Goal: Task Accomplishment & Management: Complete application form

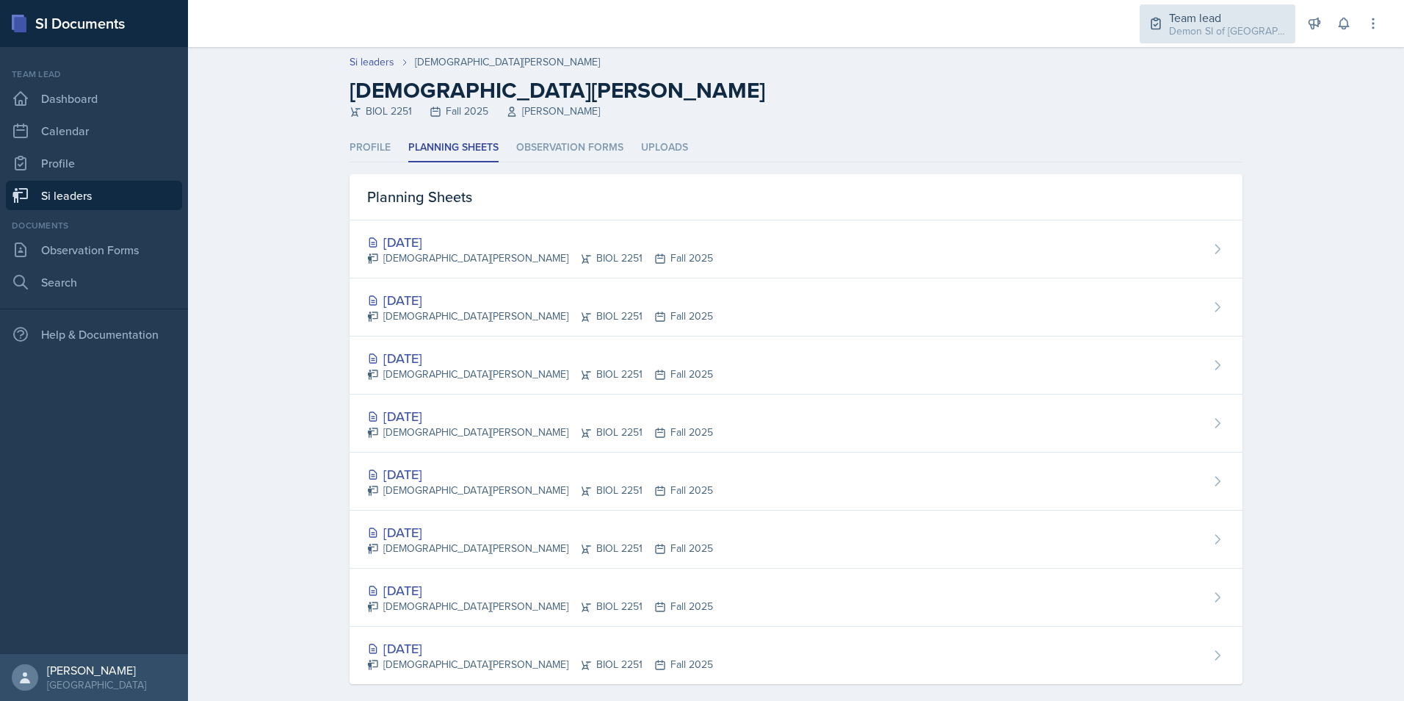
click at [1239, 20] on div "Team lead" at bounding box center [1228, 18] width 118 height 18
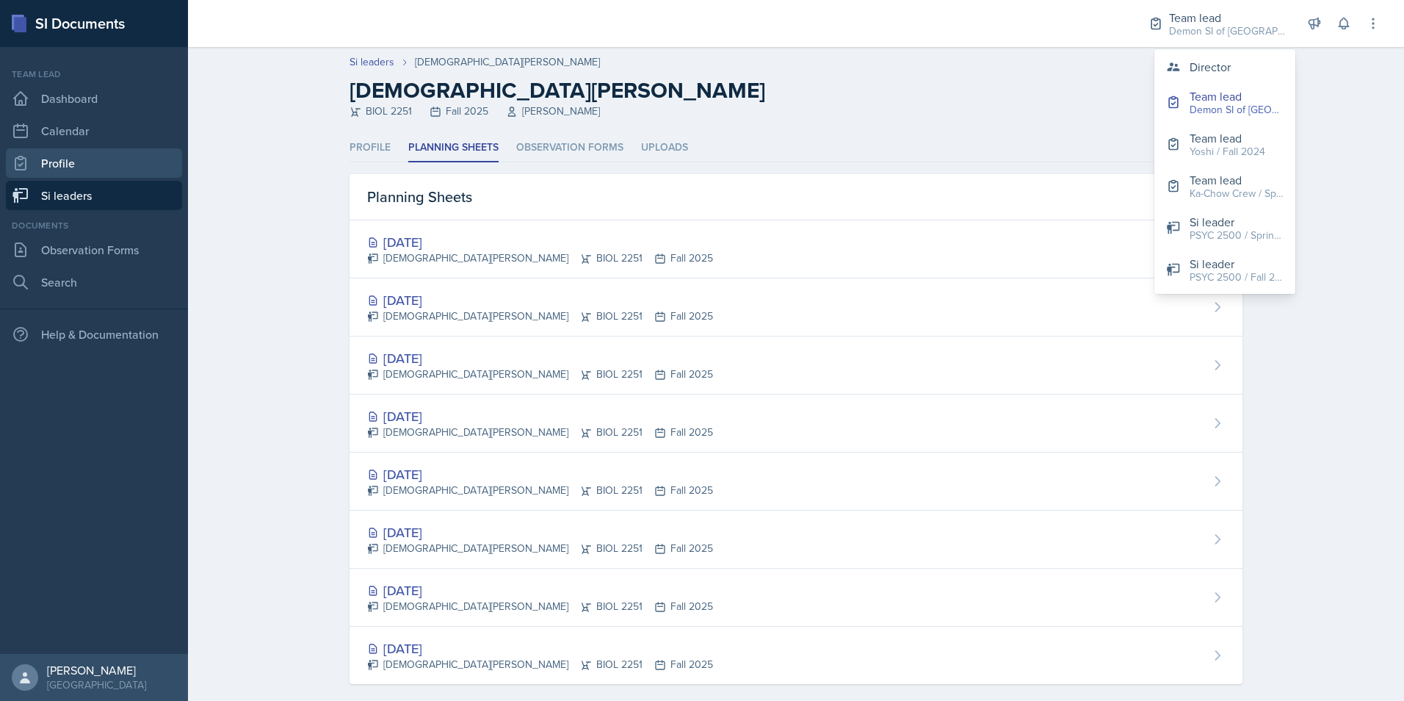
click at [49, 165] on link "Profile" at bounding box center [94, 162] width 176 height 29
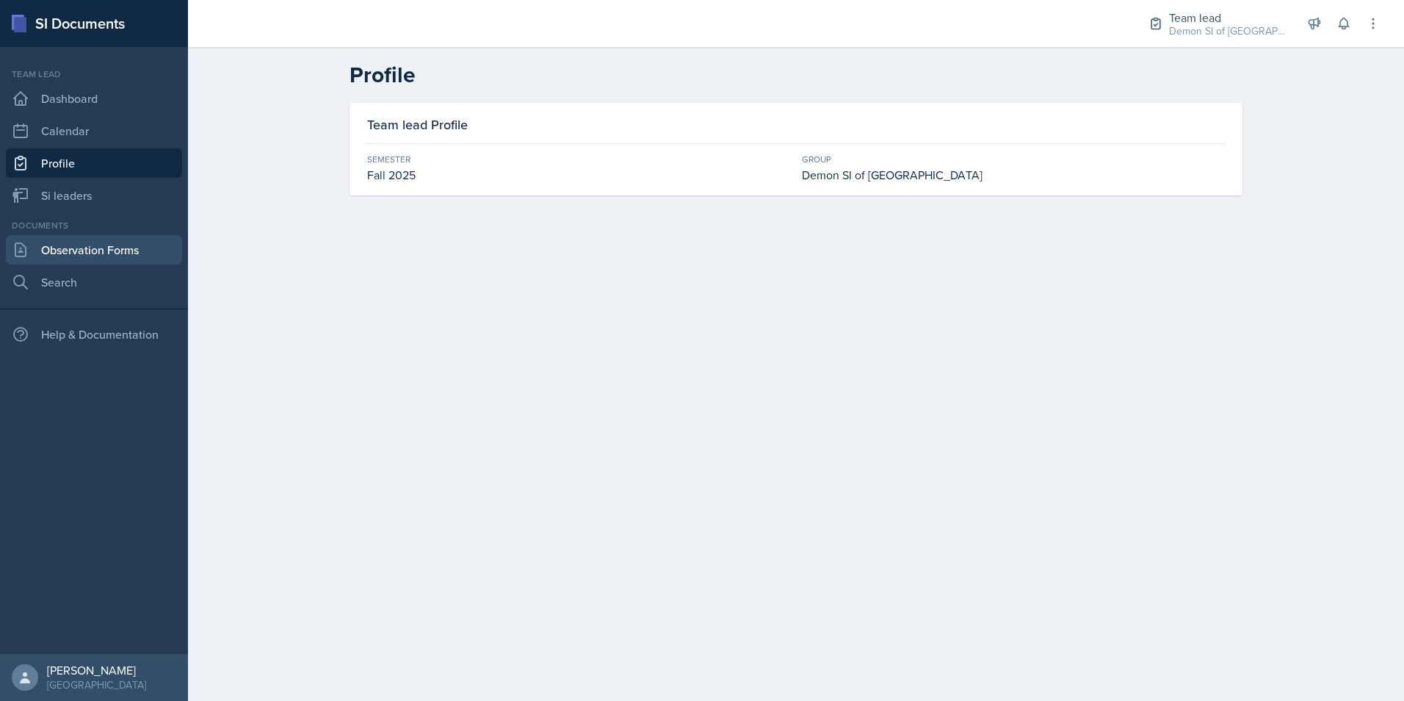
click at [69, 258] on link "Observation Forms" at bounding box center [94, 249] width 176 height 29
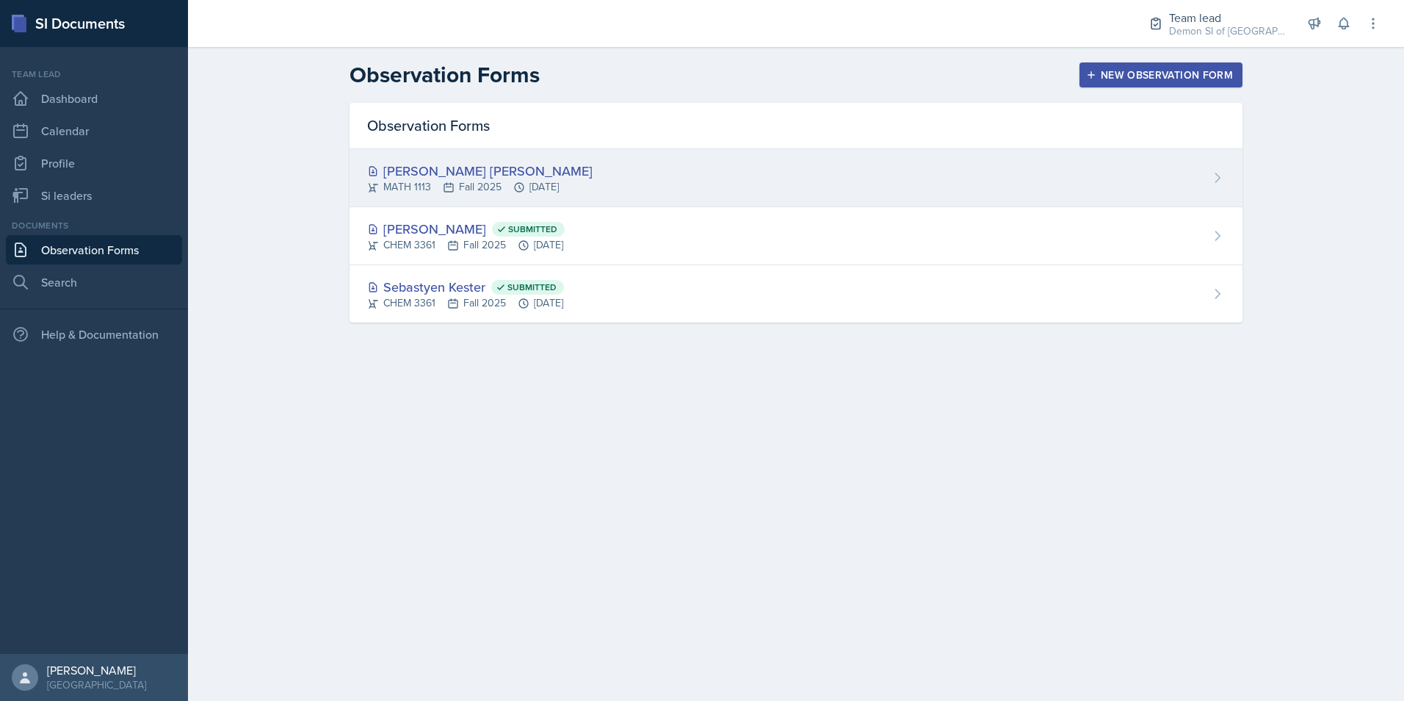
click at [470, 181] on div "MATH 1113 Fall 2025 [DATE]" at bounding box center [479, 186] width 225 height 15
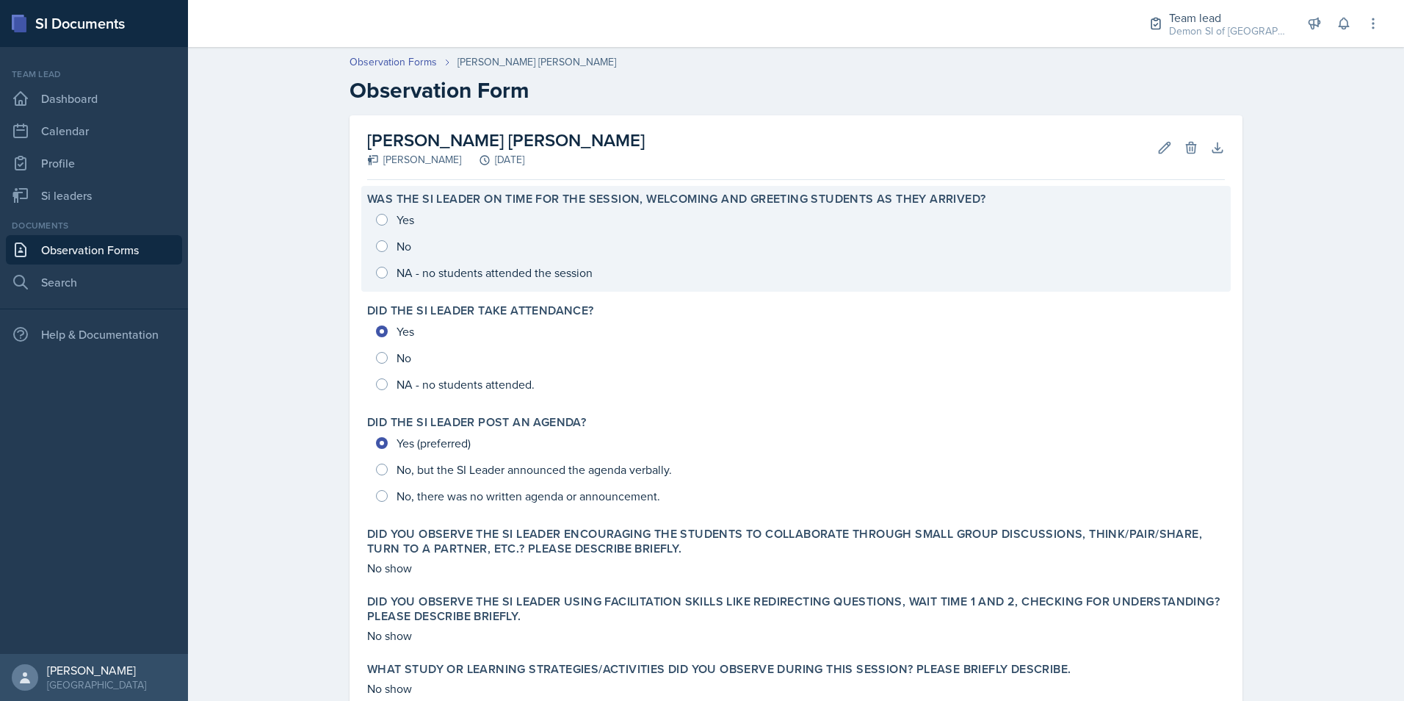
click at [463, 278] on div "Yes No NA - no students attended the session" at bounding box center [796, 245] width 858 height 79
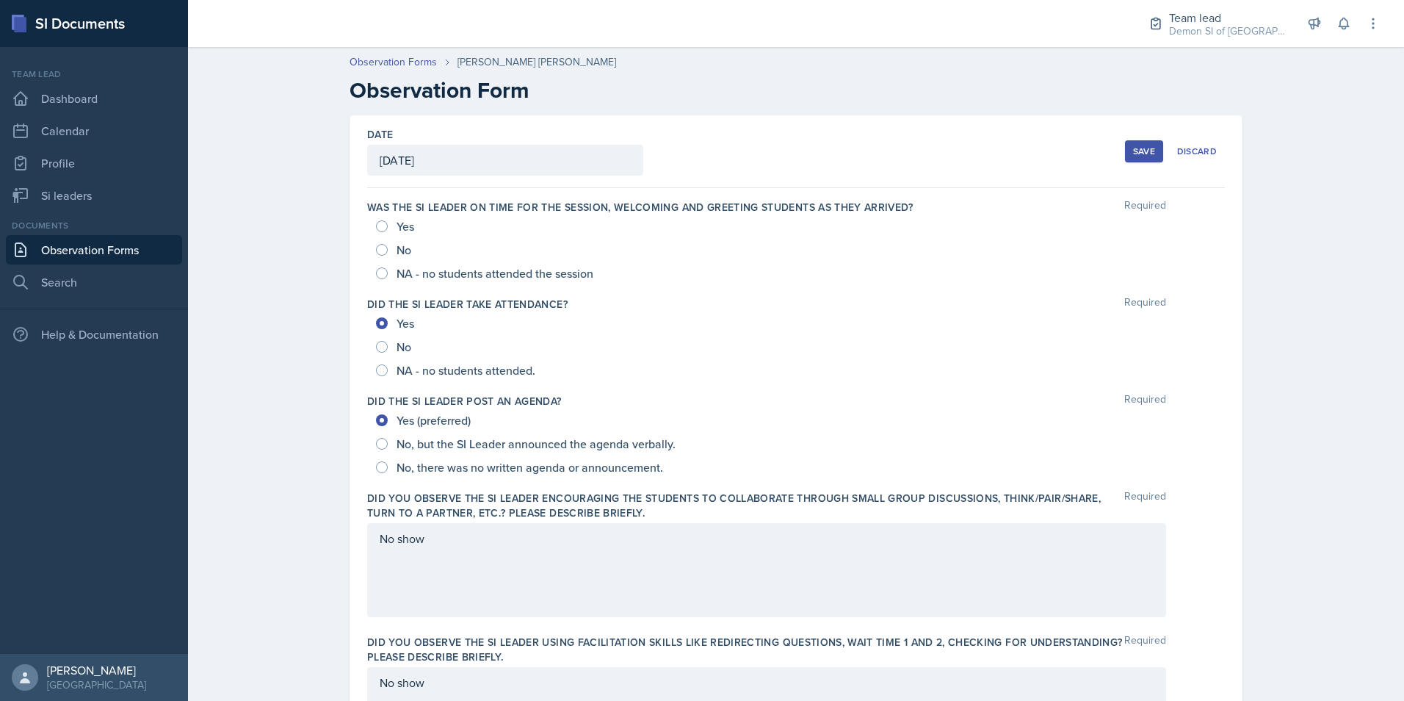
click at [455, 278] on span "NA - no students attended the session" at bounding box center [495, 273] width 197 height 15
click at [388, 278] on input "NA - no students attended the session" at bounding box center [382, 273] width 12 height 12
radio input "true"
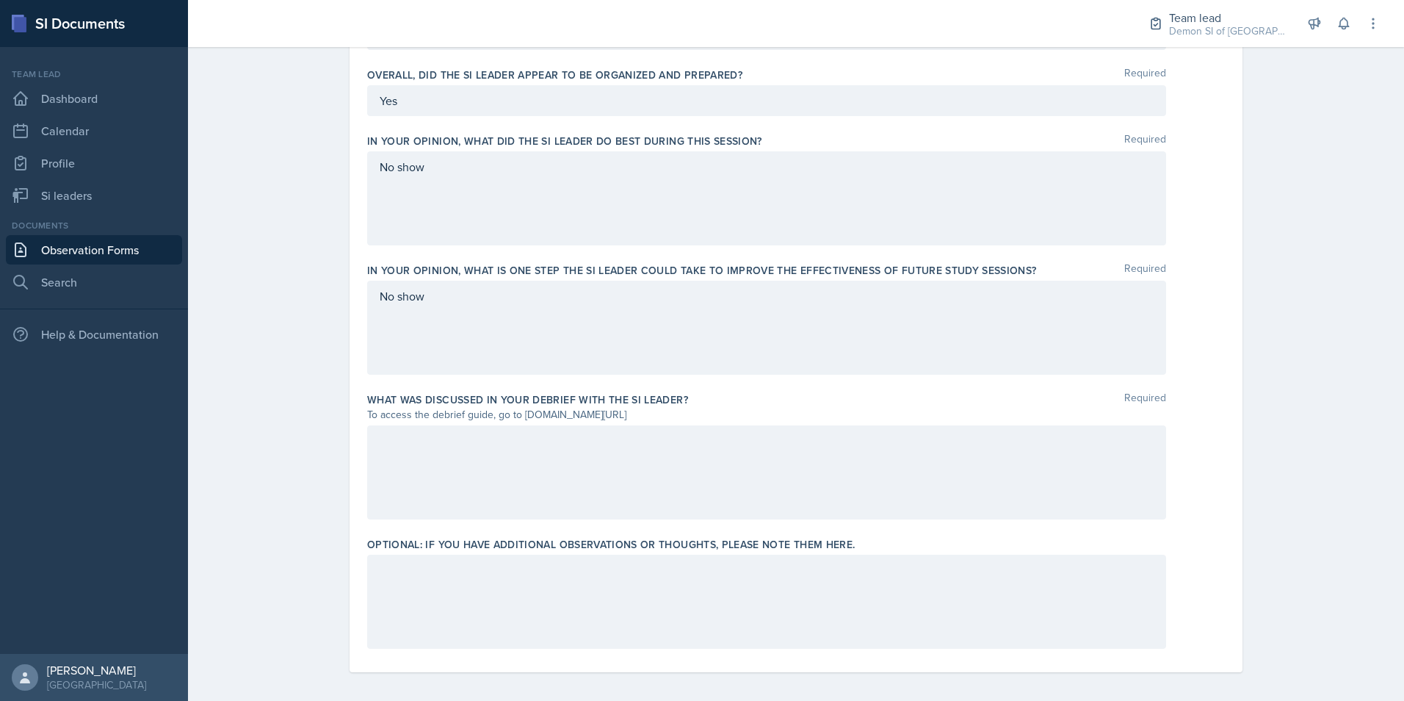
scroll to position [847, 0]
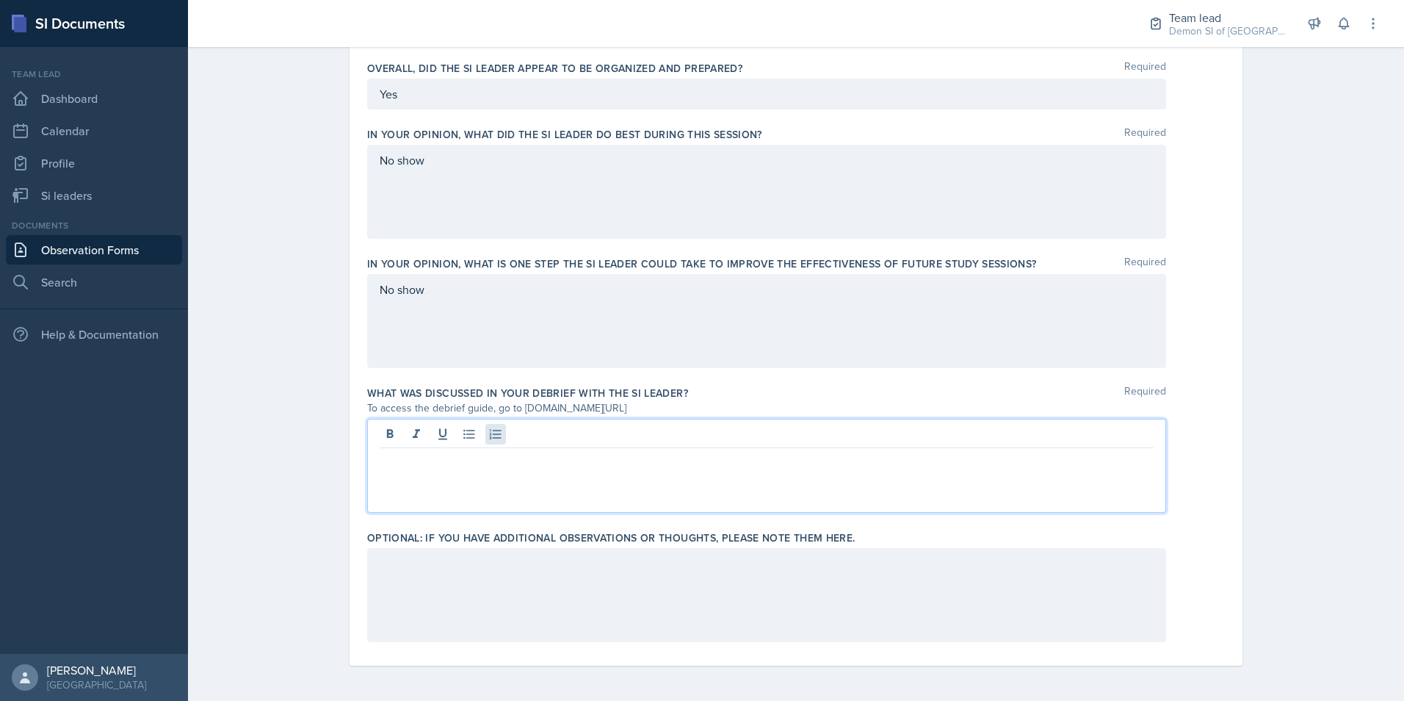
click at [485, 434] on div at bounding box center [766, 466] width 799 height 94
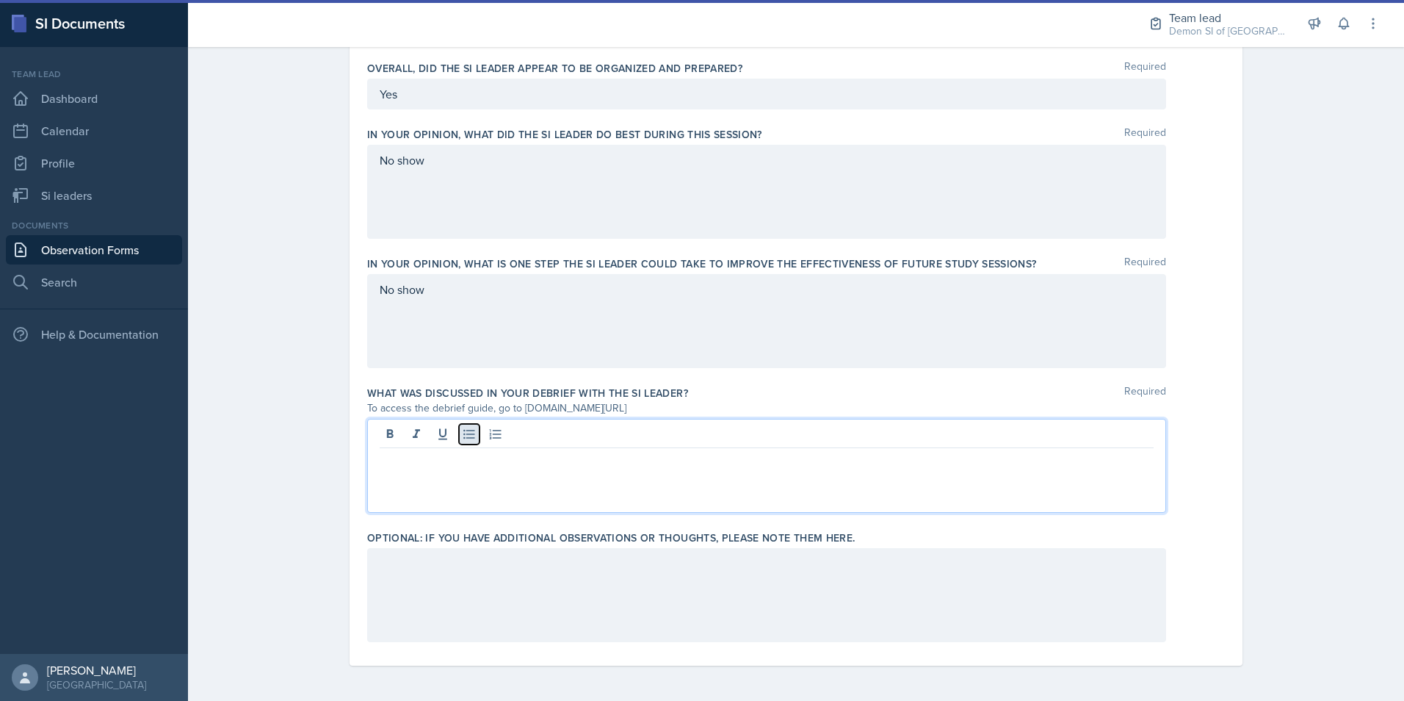
click at [466, 433] on icon at bounding box center [469, 434] width 15 height 15
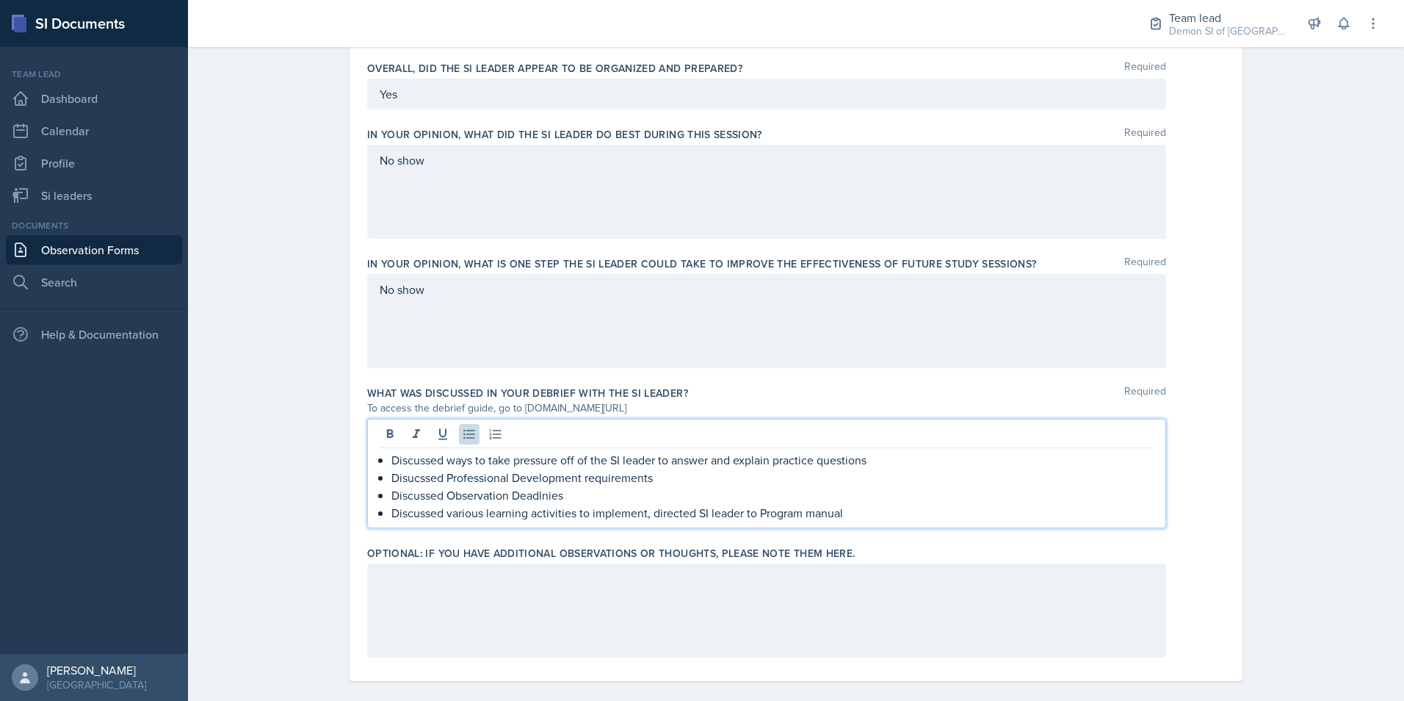
click at [535, 505] on p "Discussed various learning activities to implement, directed SI leader to Progr…" at bounding box center [772, 513] width 762 height 18
drag, startPoint x: 412, startPoint y: 489, endPoint x: 410, endPoint y: 473, distance: 16.3
click at [408, 484] on ul "Discussed ways to take pressure off of the SI leader to answer and explain prac…" at bounding box center [772, 486] width 762 height 71
click at [843, 500] on p "Discussed Observation Deadlines" at bounding box center [772, 495] width 762 height 18
click at [787, 458] on p "Discussed ways to take pressure off of the SI leader to answer and explain prac…" at bounding box center [772, 460] width 762 height 18
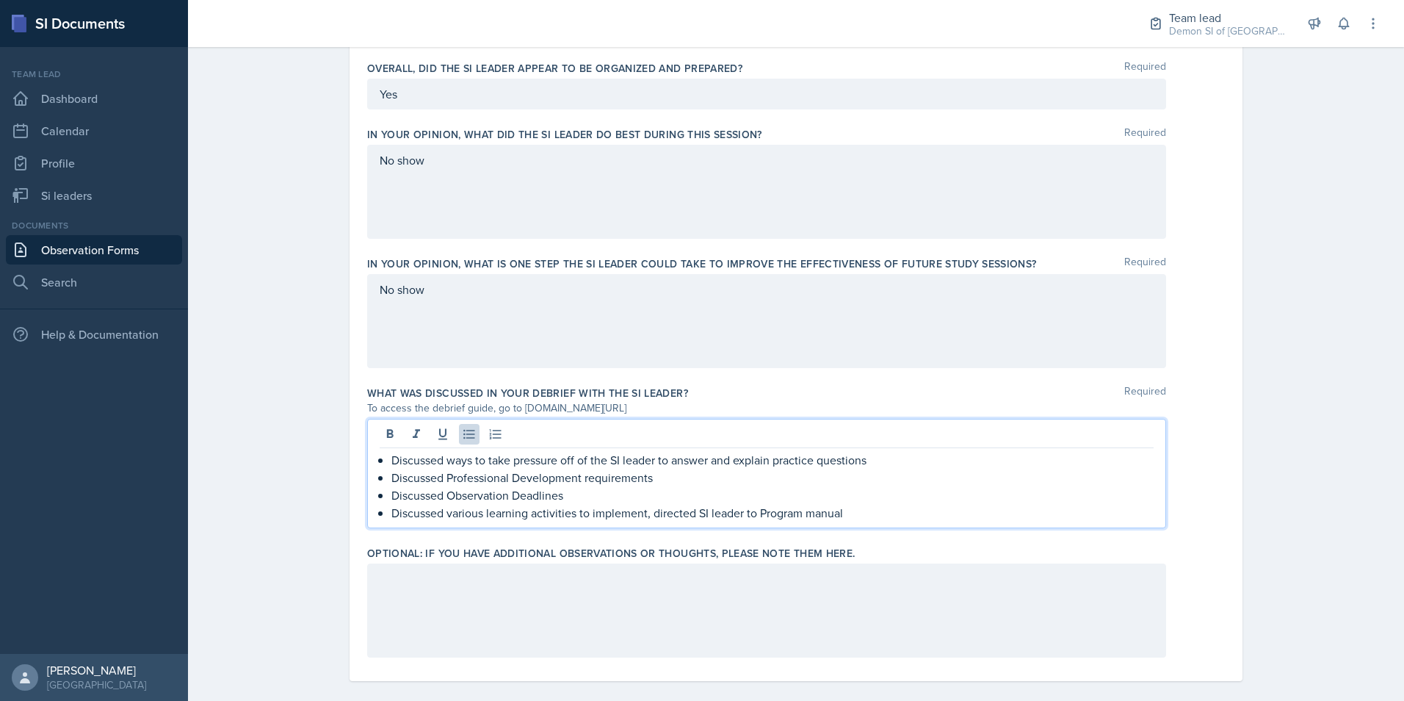
click at [733, 459] on p "Discussed ways to take pressure off of the SI leader to answer and explain prac…" at bounding box center [772, 460] width 762 height 18
click at [703, 504] on p "Discussed various learning activities to implement, directed SI leader to Progr…" at bounding box center [772, 513] width 762 height 18
click at [859, 510] on p "Discussed various learning activities to implement, directed SI leader to Progr…" at bounding box center [772, 513] width 762 height 18
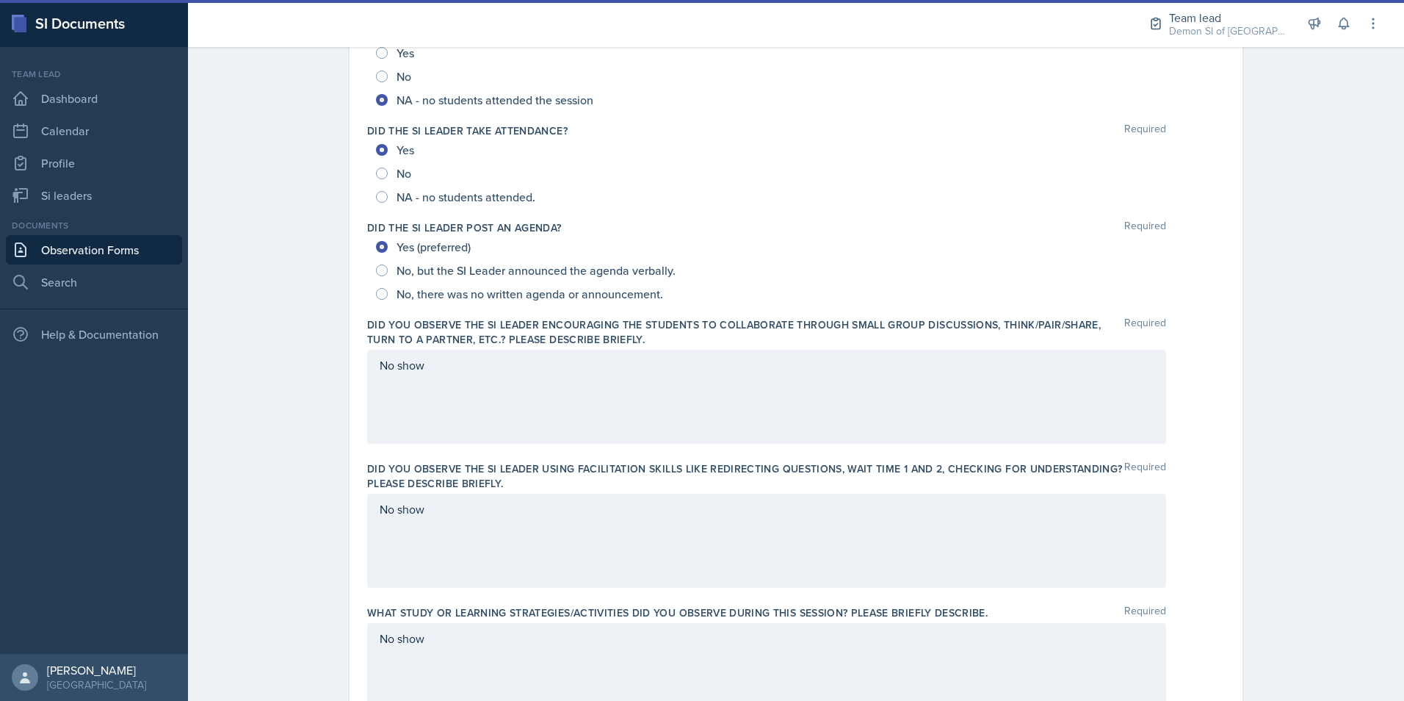
scroll to position [0, 0]
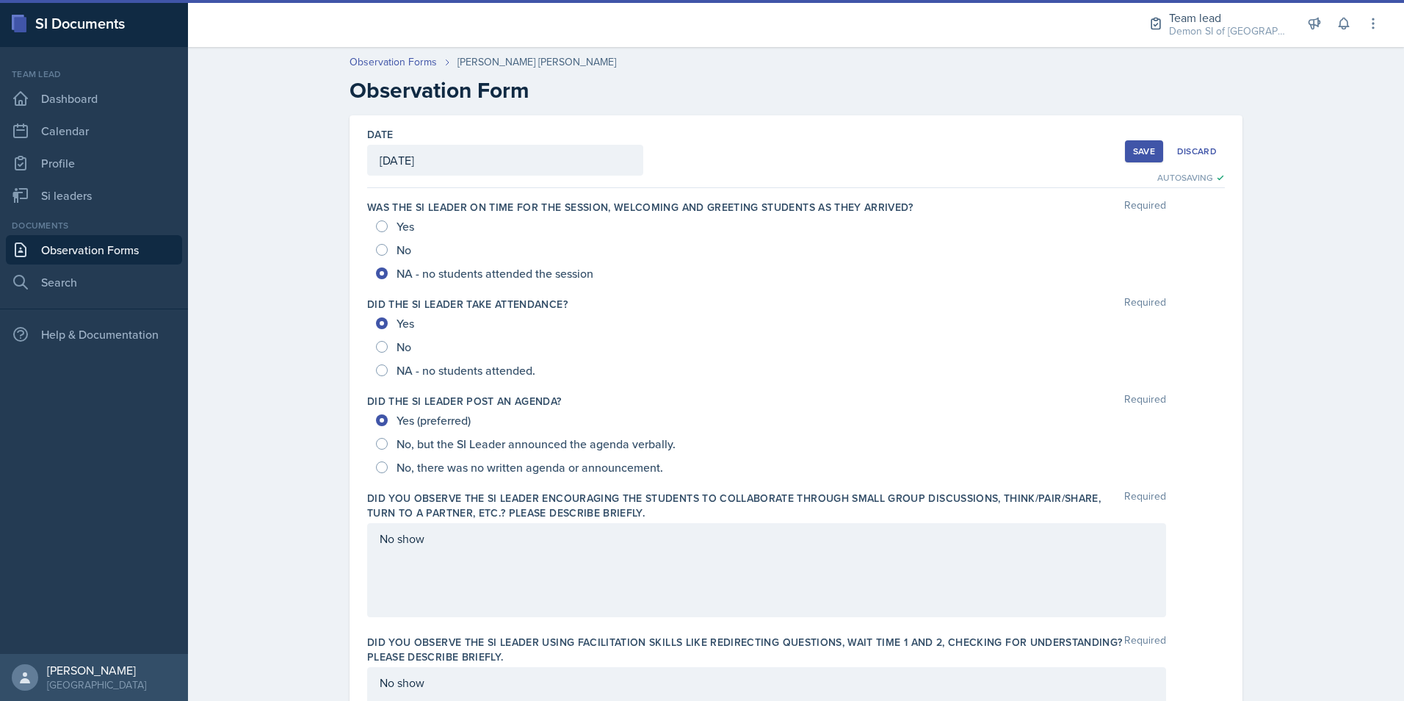
click at [1137, 145] on div "Save" at bounding box center [1144, 151] width 22 height 12
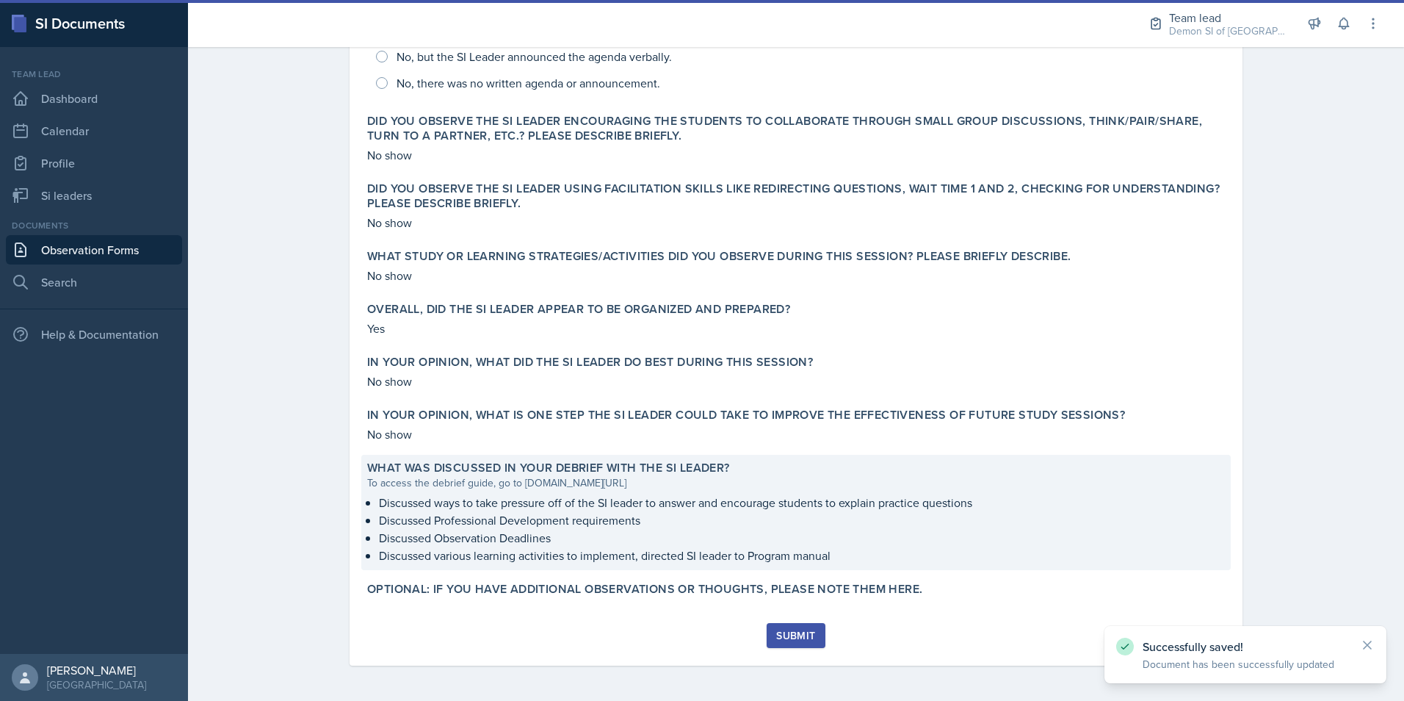
scroll to position [413, 0]
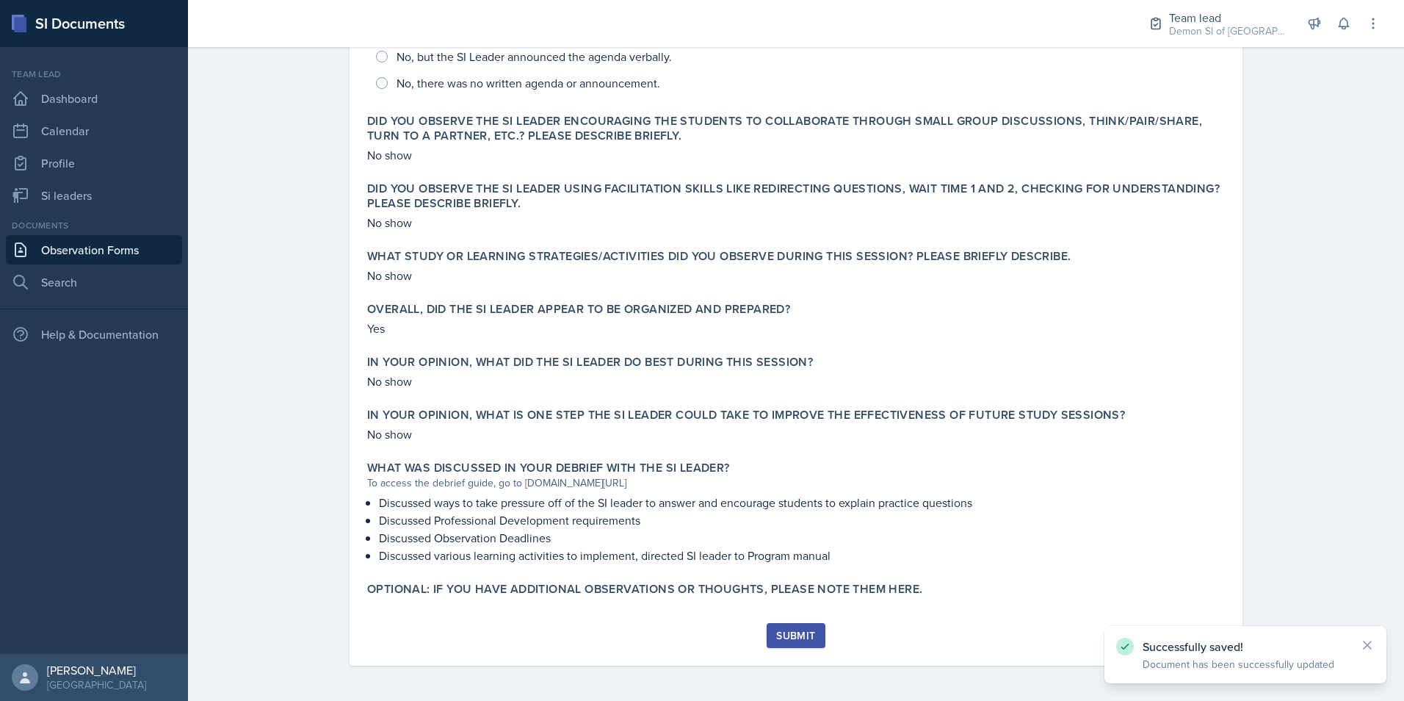
drag, startPoint x: 779, startPoint y: 612, endPoint x: 792, endPoint y: 656, distance: 45.8
click at [781, 614] on div "Was the SI Leader on time for the session, welcoming and greeting students as t…" at bounding box center [796, 198] width 858 height 850
click at [786, 643] on button "Submit" at bounding box center [796, 635] width 58 height 25
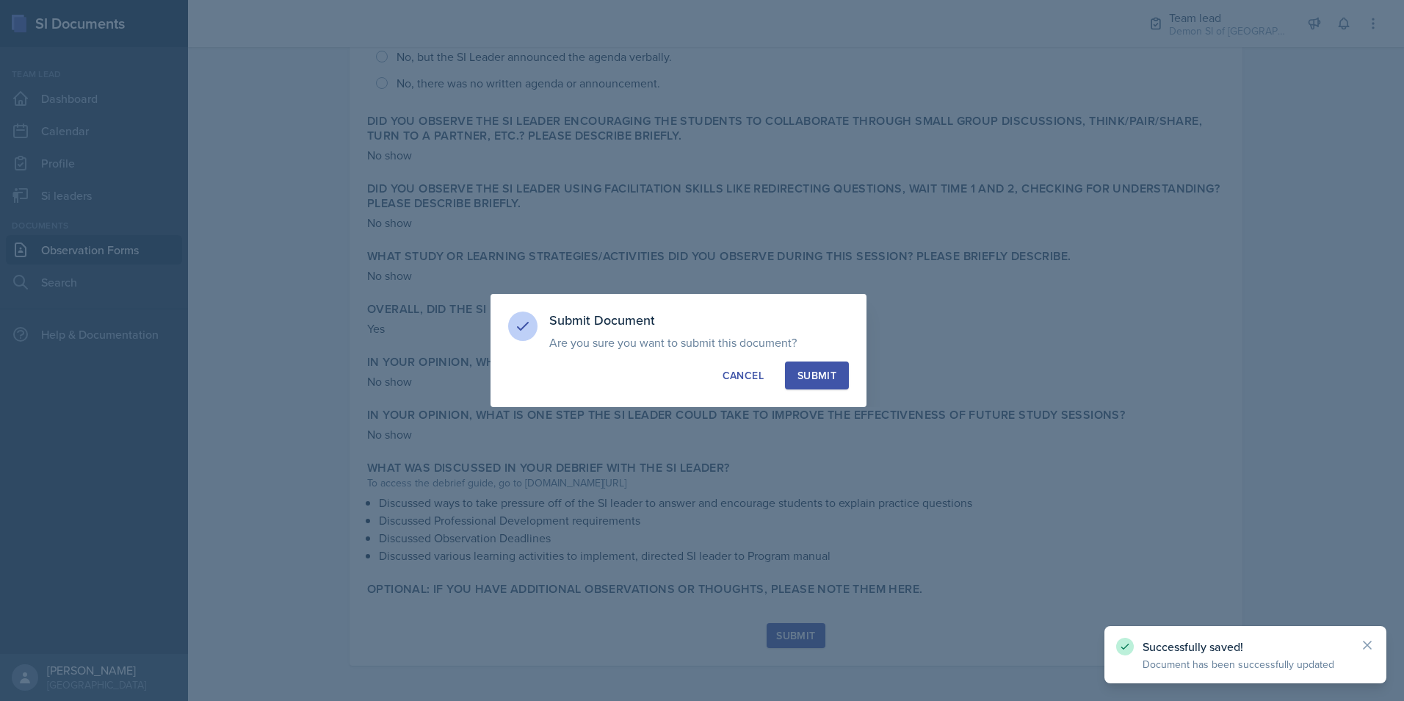
click at [824, 372] on div "Submit" at bounding box center [817, 375] width 39 height 15
radio input "true"
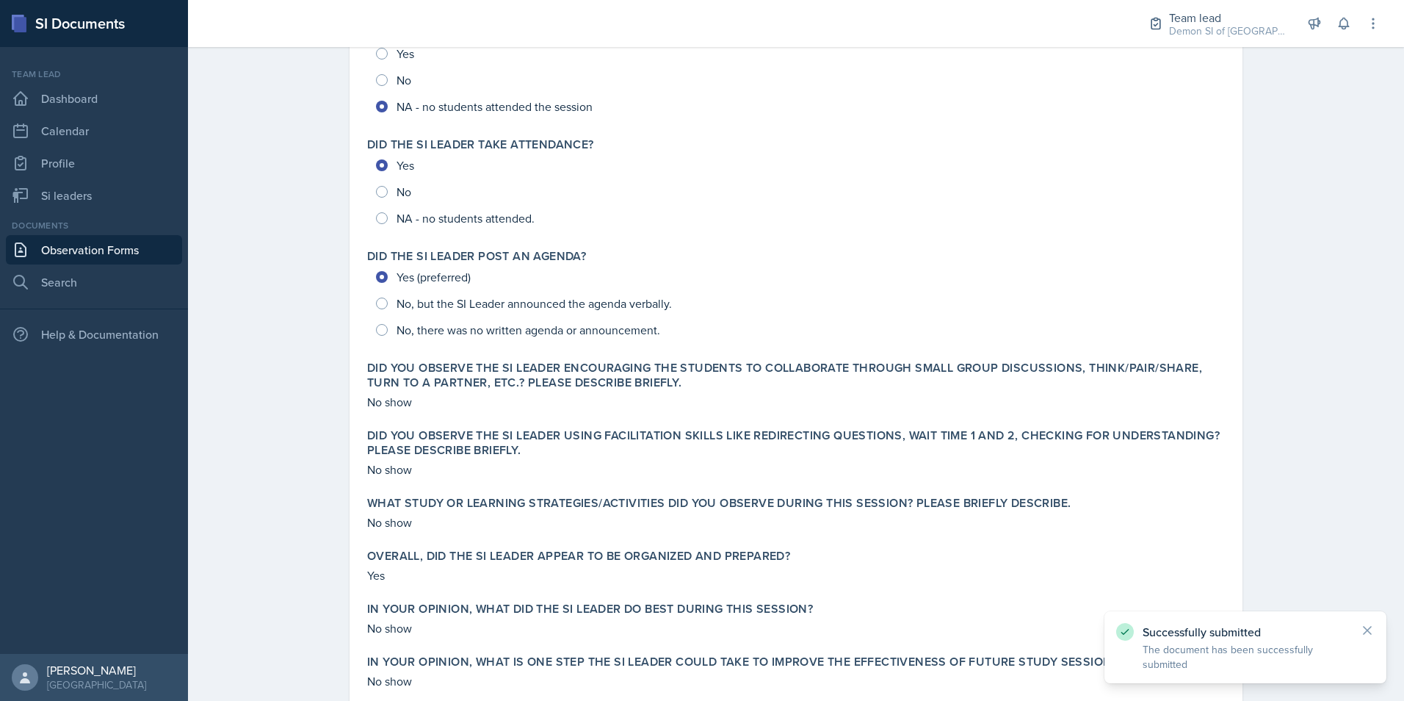
scroll to position [0, 0]
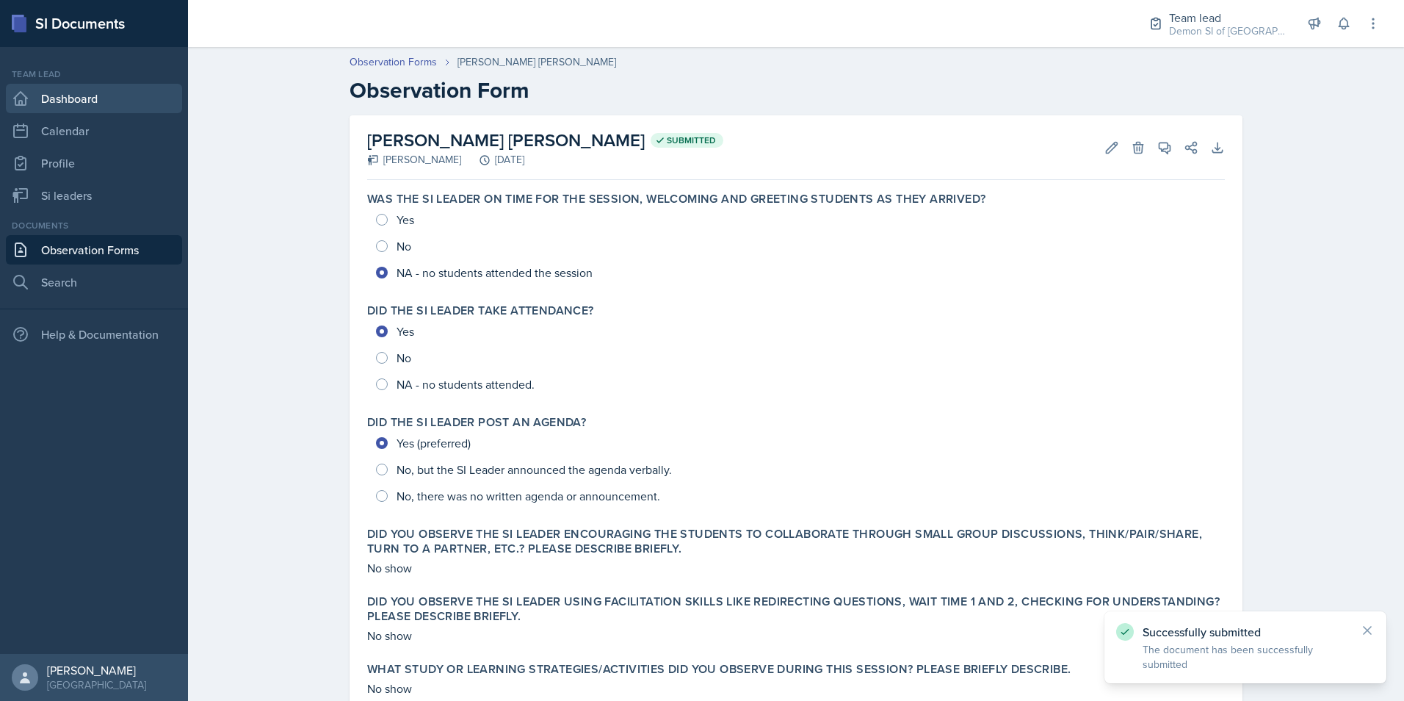
click at [64, 104] on link "Dashboard" at bounding box center [94, 98] width 176 height 29
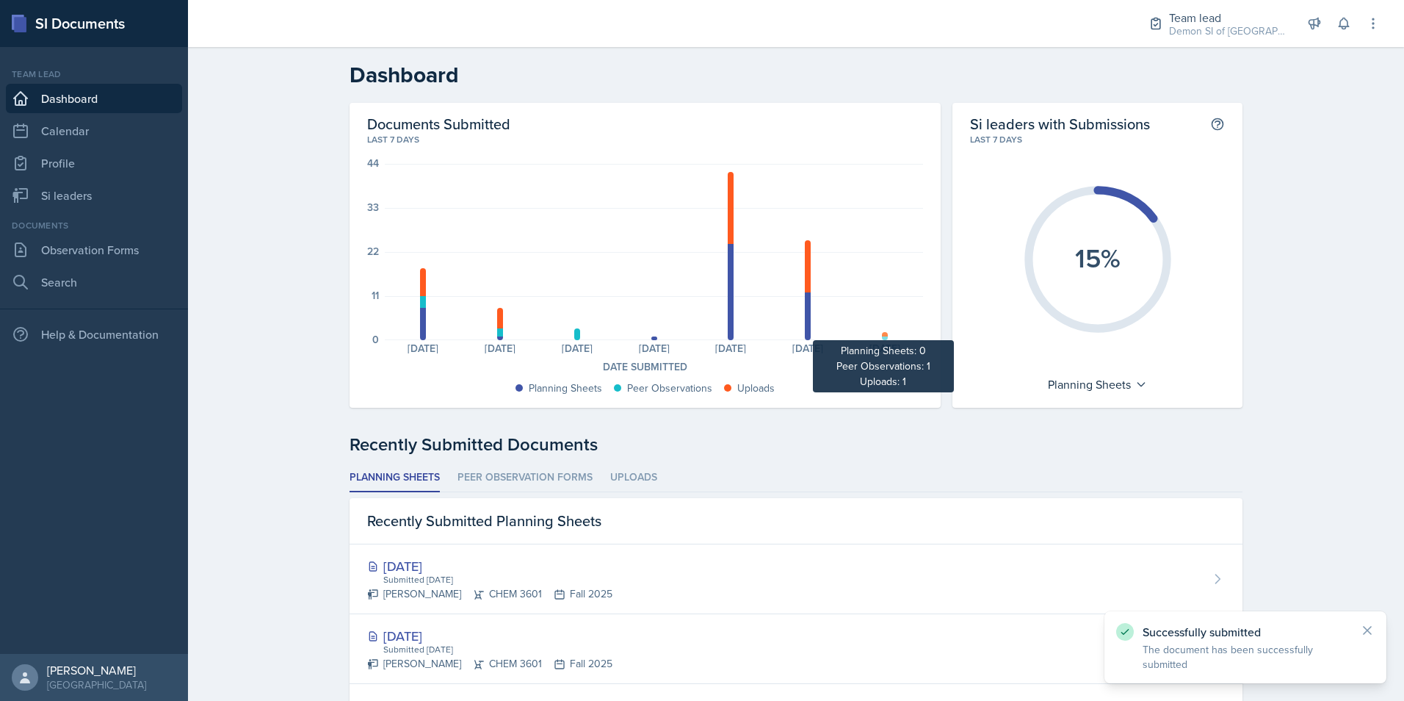
click at [882, 338] on div at bounding box center [885, 338] width 6 height 4
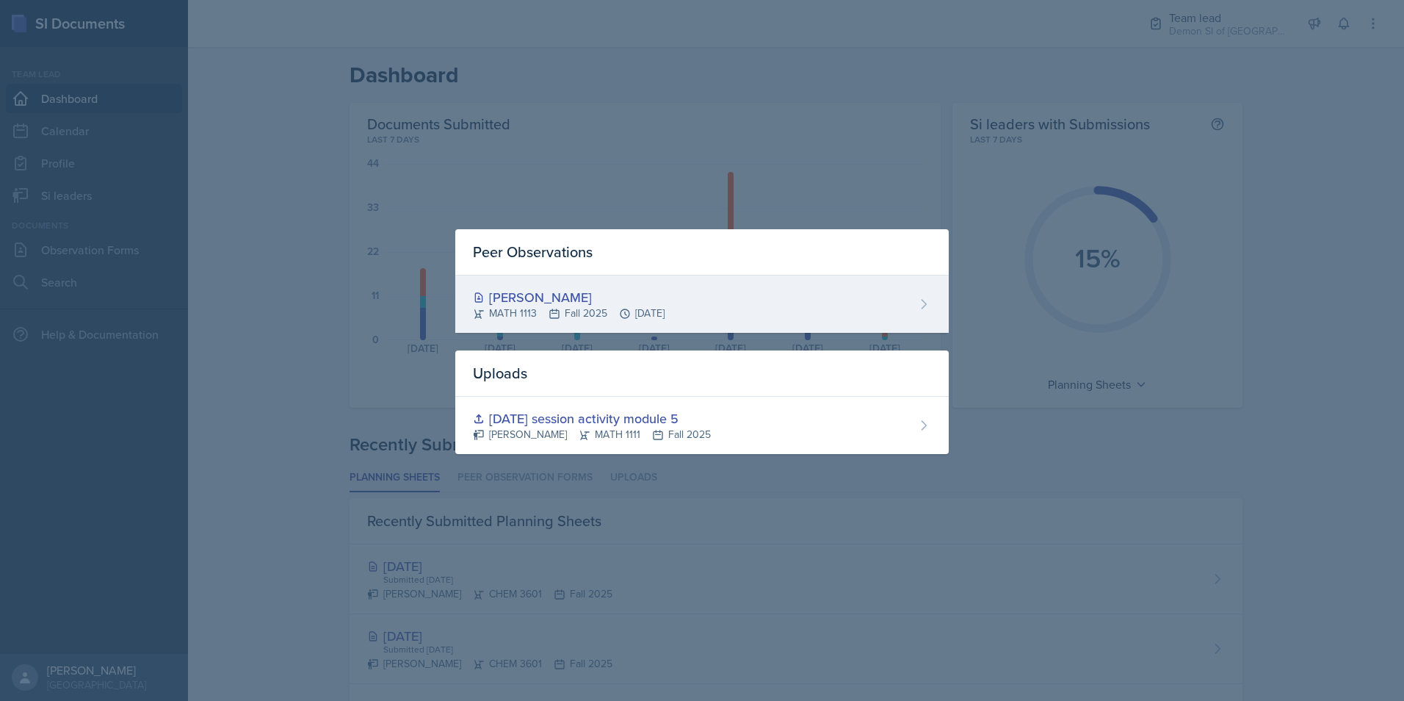
click at [514, 311] on div "MATH 1113 Fall 2025 [DATE]" at bounding box center [569, 313] width 192 height 15
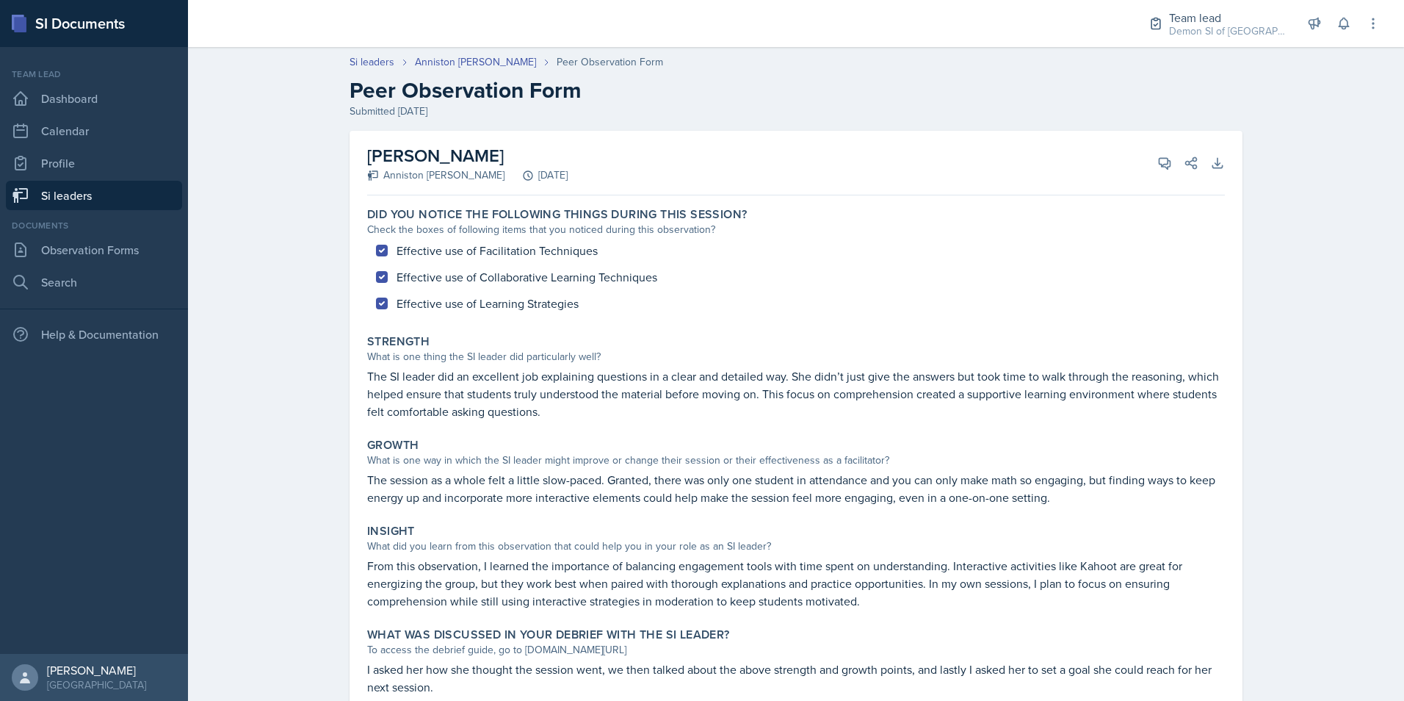
click at [461, 71] on div "Si leaders [PERSON_NAME] Peer Observation Form Peer Observation Form Submitted …" at bounding box center [796, 86] width 940 height 65
click at [464, 53] on header "Si leaders [PERSON_NAME] Peer Observation Form Peer Observation Form Submitted …" at bounding box center [796, 87] width 1216 height 94
click at [469, 61] on link "Anniston [PERSON_NAME]" at bounding box center [475, 61] width 121 height 15
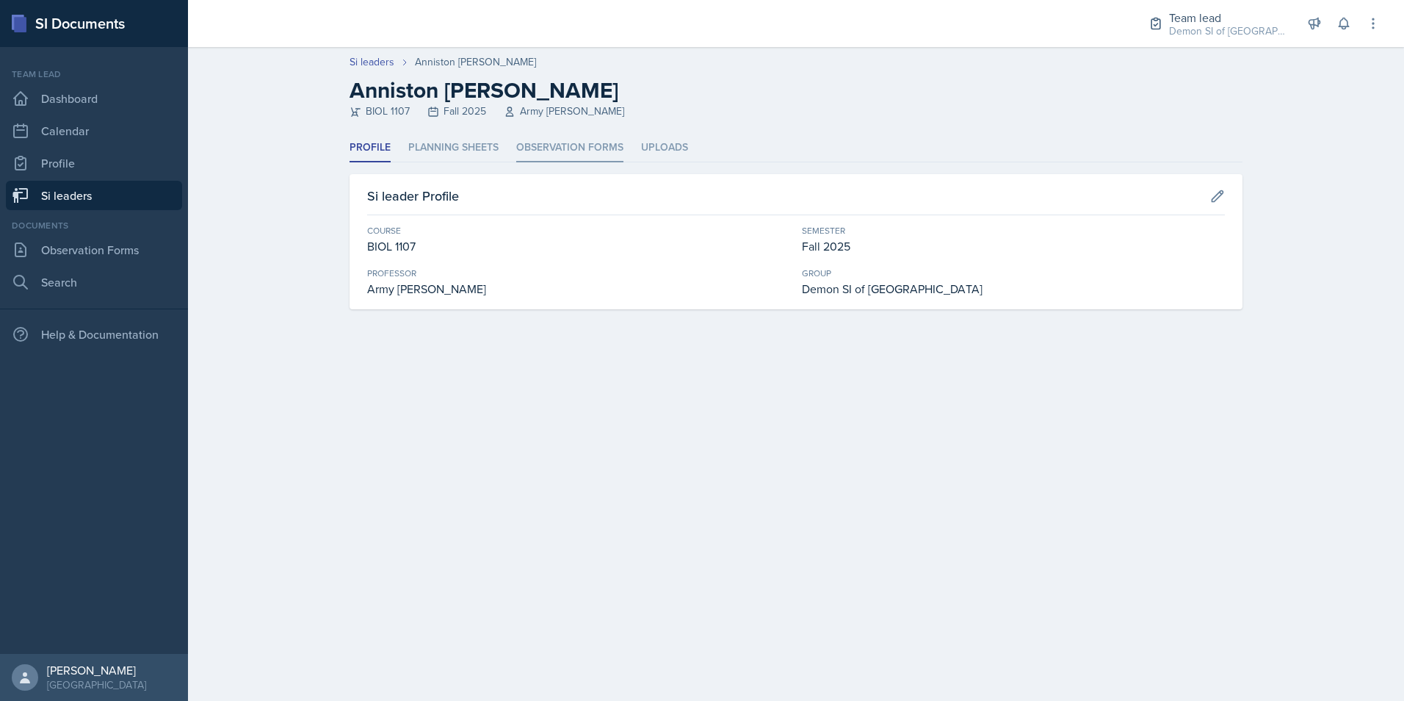
click at [563, 151] on li "Observation Forms" at bounding box center [569, 148] width 107 height 29
